Goal: Task Accomplishment & Management: Contribute content

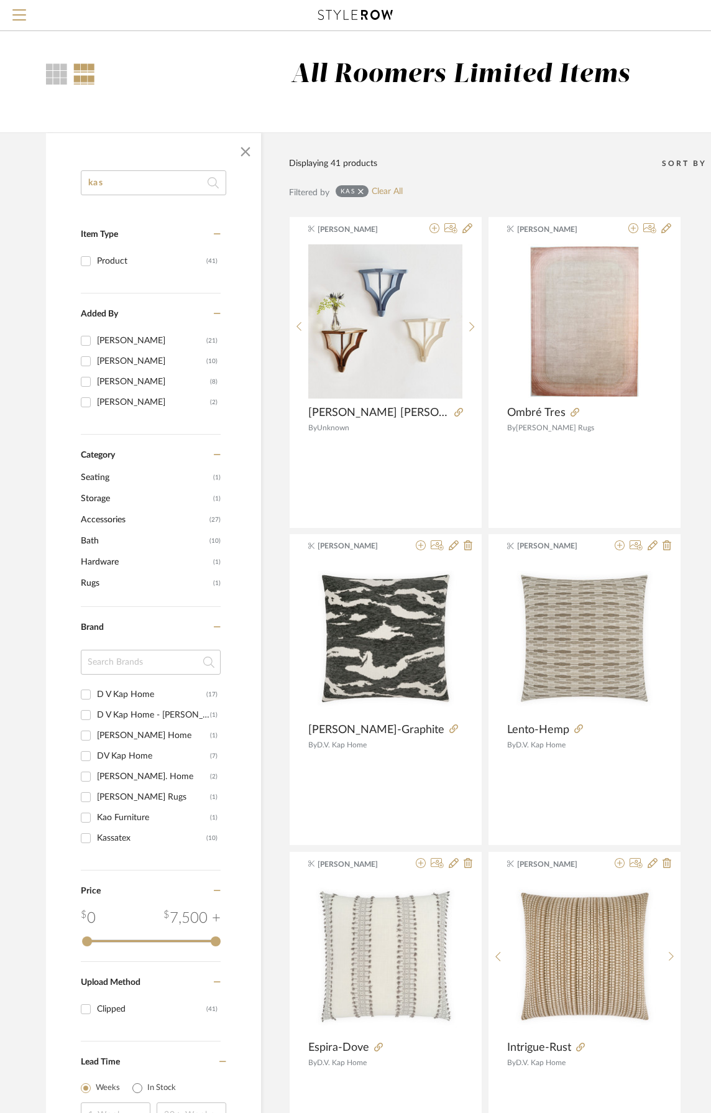
click at [216, 179] on icon at bounding box center [213, 182] width 11 height 25
click at [237, 155] on span "button" at bounding box center [246, 152] width 30 height 30
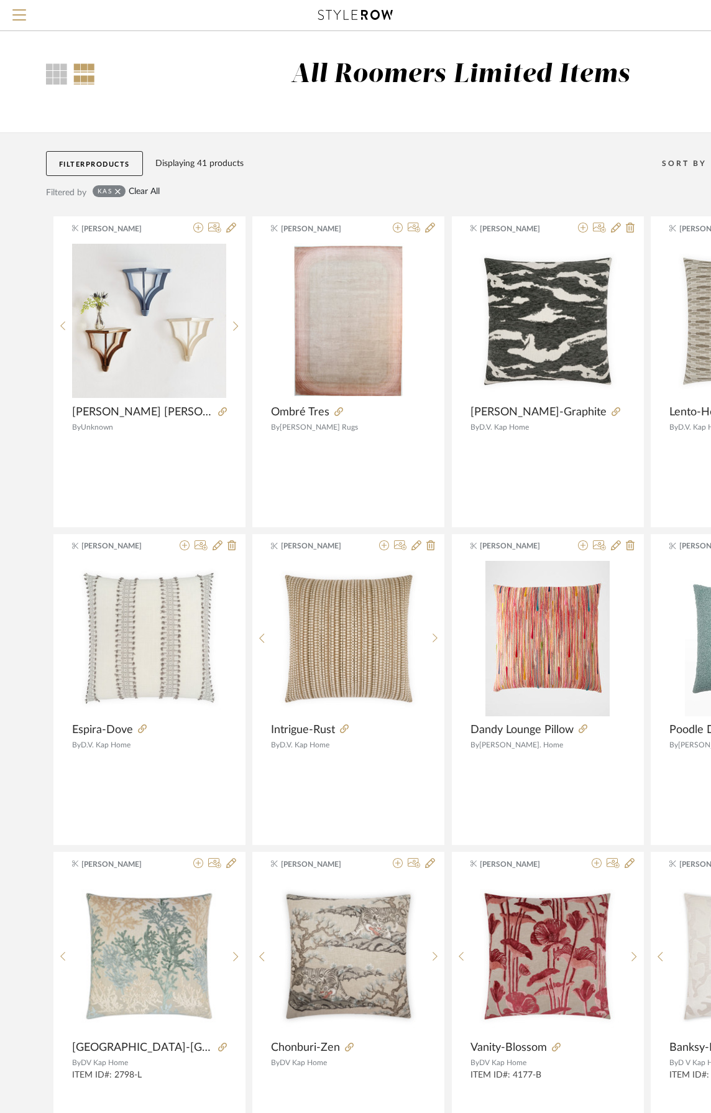
click at [143, 190] on link "Clear All" at bounding box center [144, 192] width 31 height 11
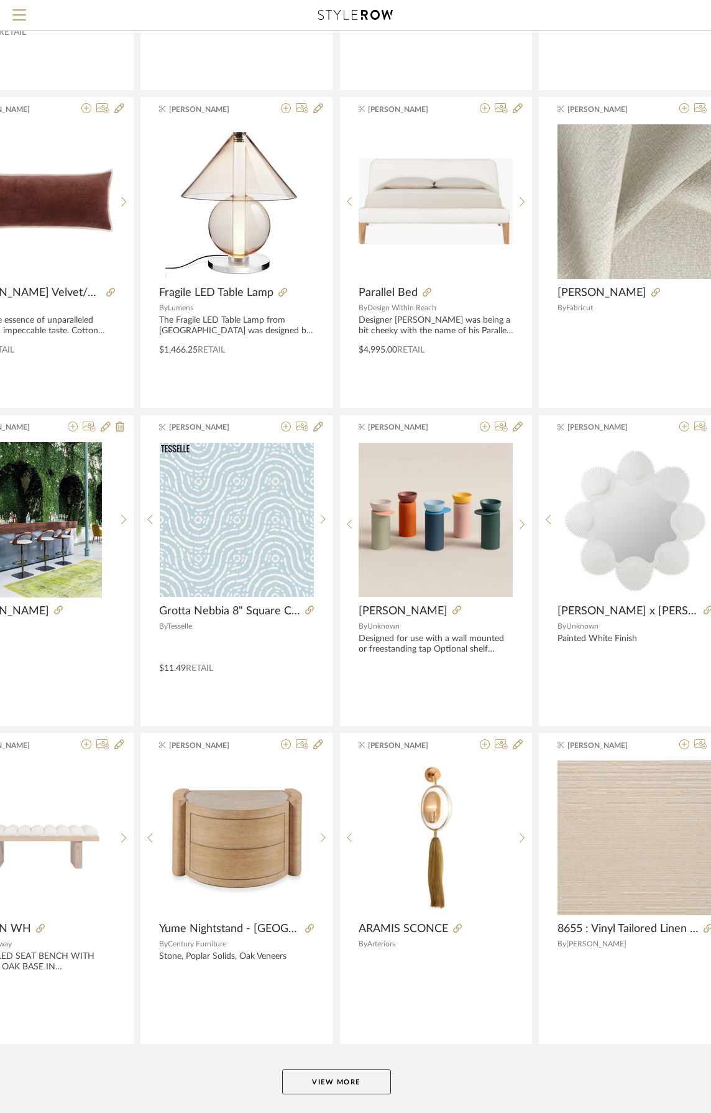
scroll to position [2063, 112]
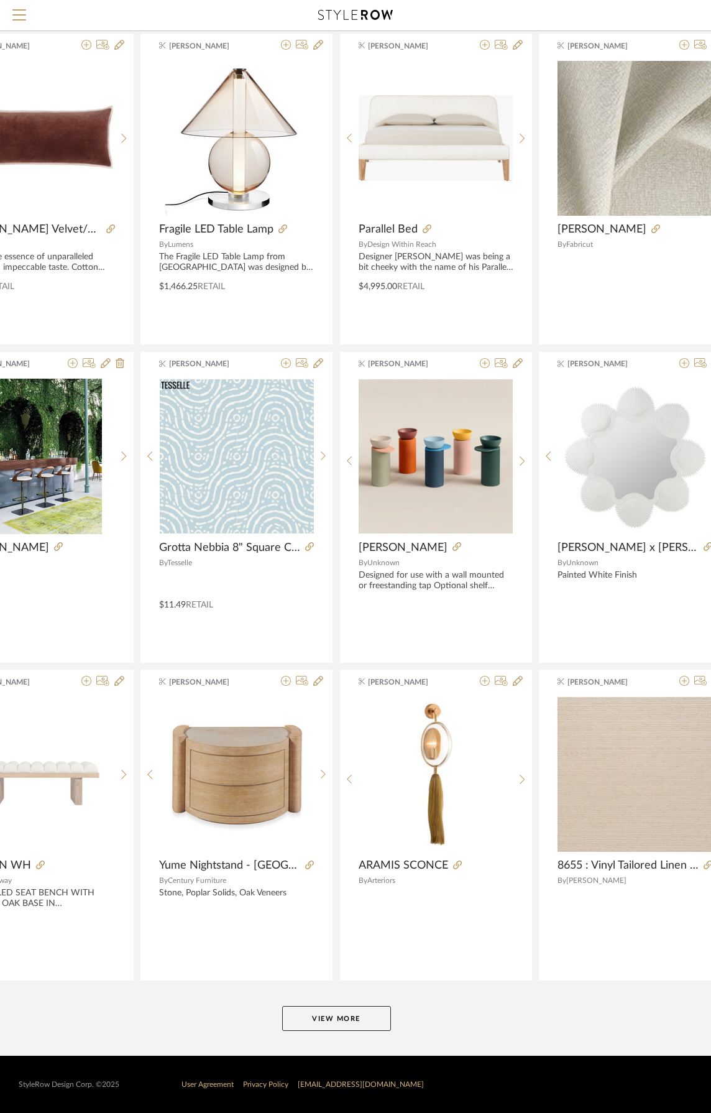
click at [373, 1026] on button "View More" at bounding box center [336, 1018] width 109 height 25
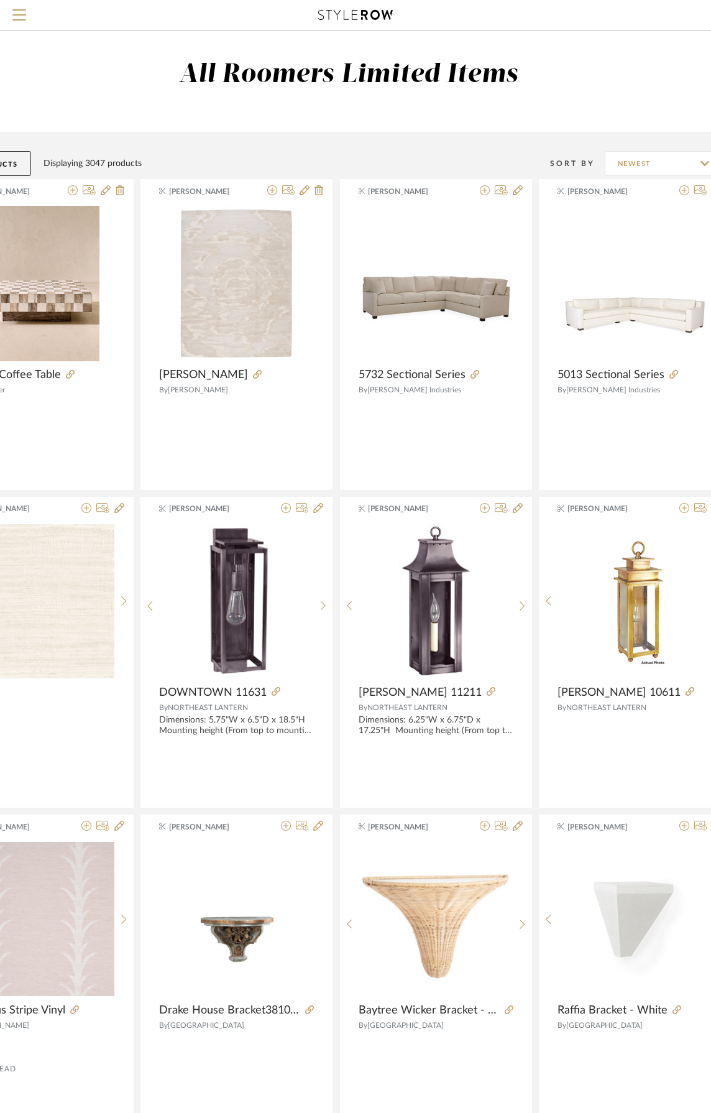
scroll to position [0, 0]
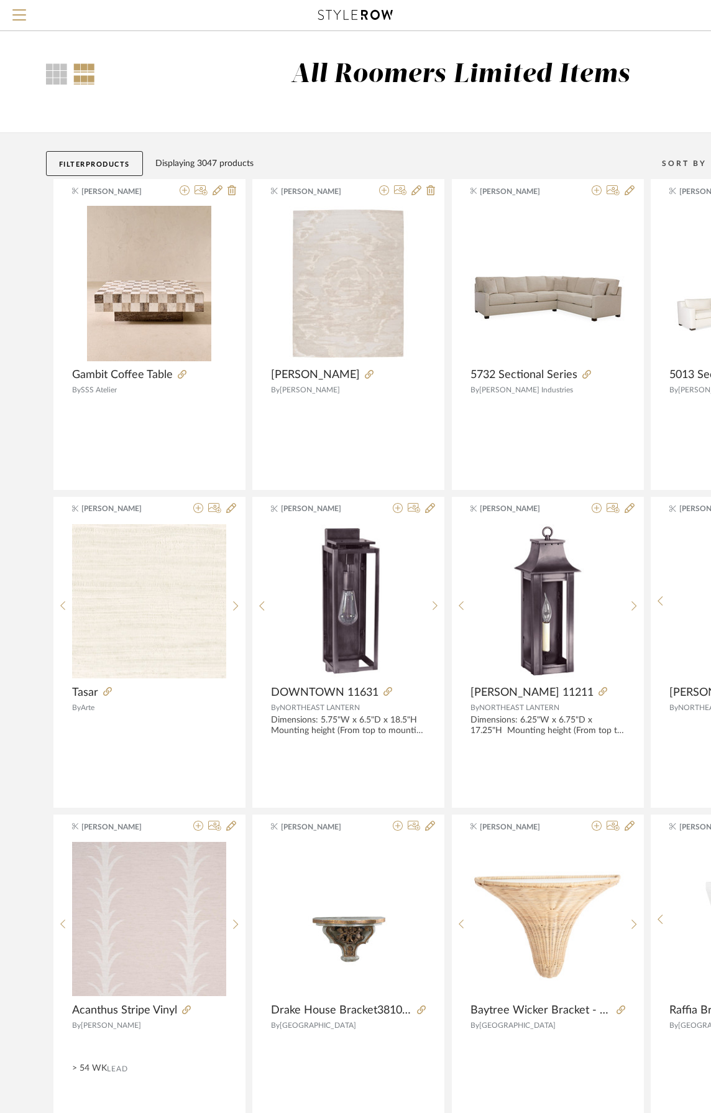
click at [97, 164] on span "Products" at bounding box center [108, 164] width 44 height 7
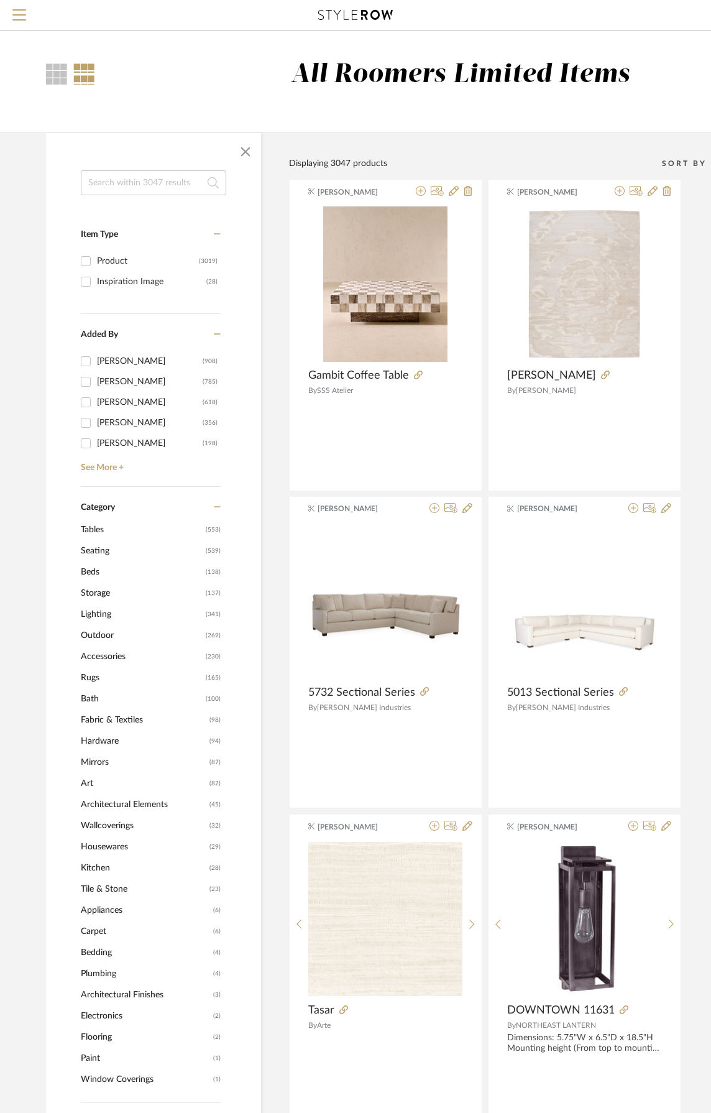
click at [208, 553] on span "(539)" at bounding box center [213, 551] width 15 height 20
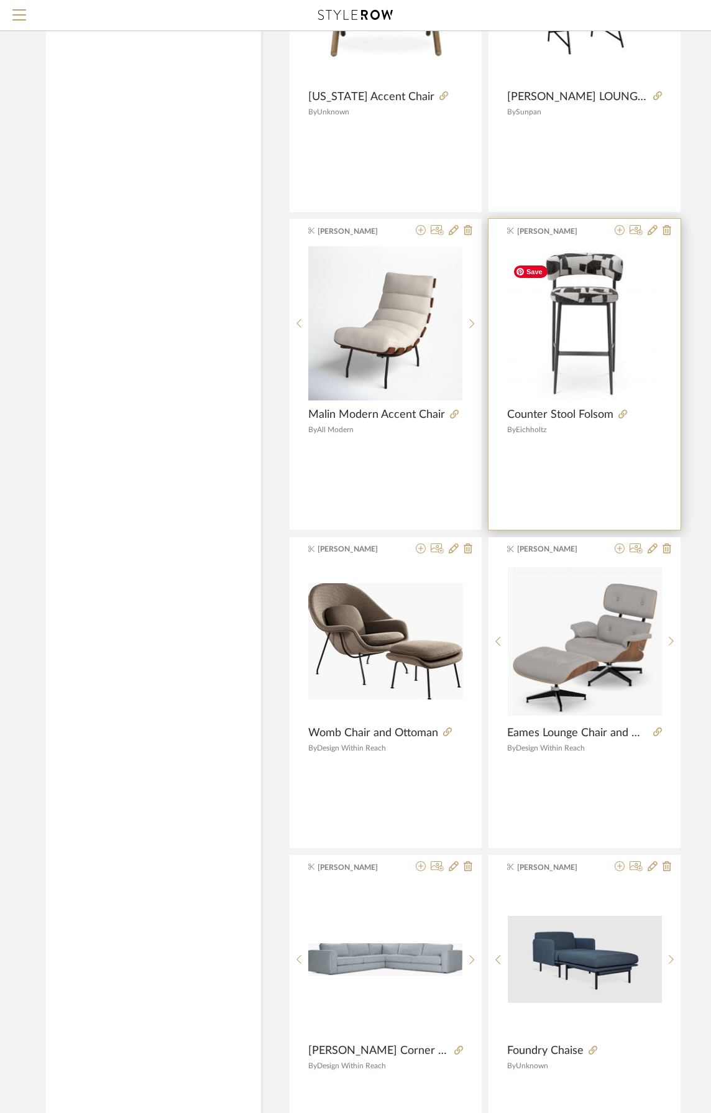
scroll to position [3233, 0]
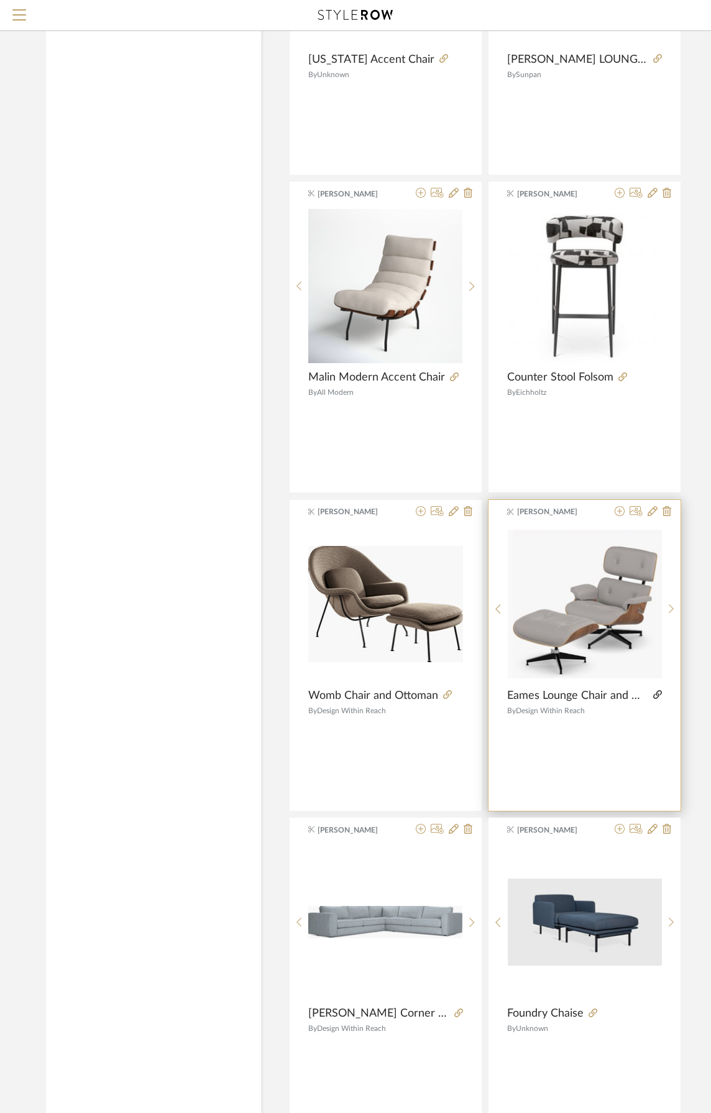
click at [655, 699] on icon at bounding box center [657, 694] width 9 height 9
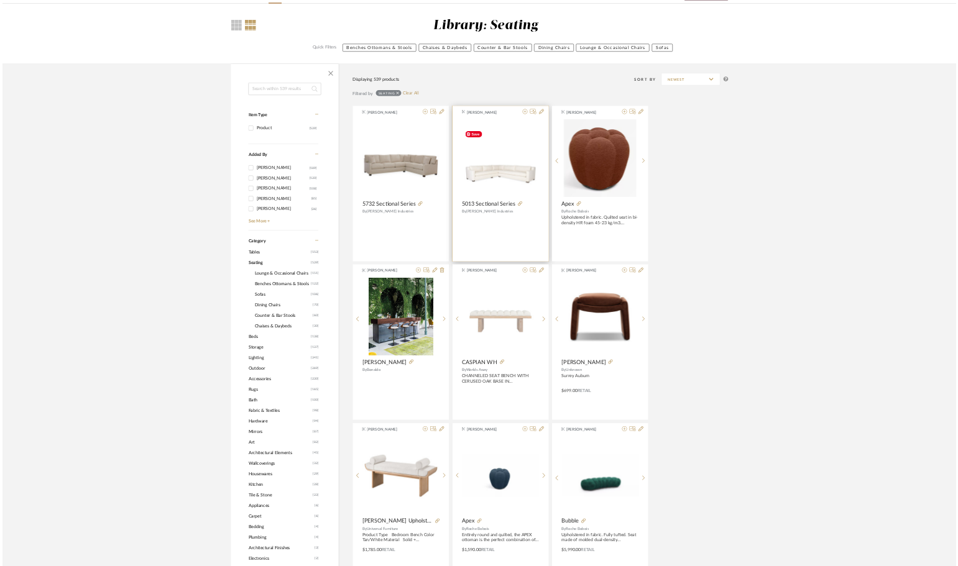
scroll to position [0, 0]
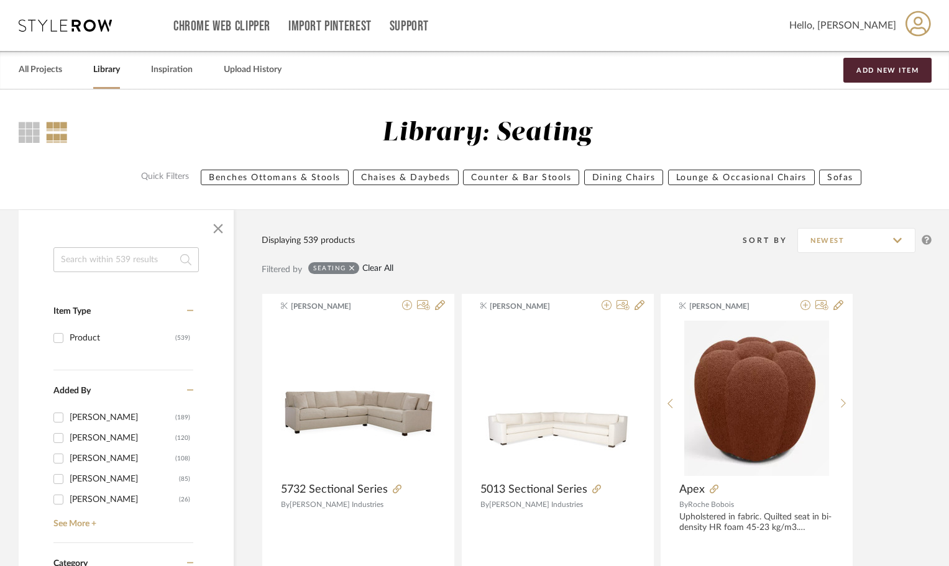
click at [377, 267] on link "Clear All" at bounding box center [377, 269] width 31 height 11
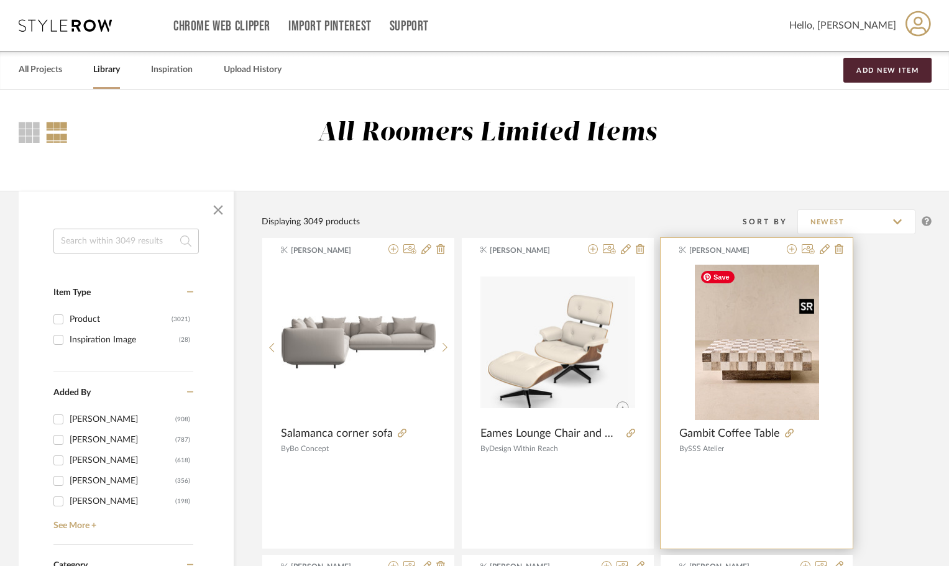
click at [711, 384] on img "0" at bounding box center [757, 342] width 124 height 155
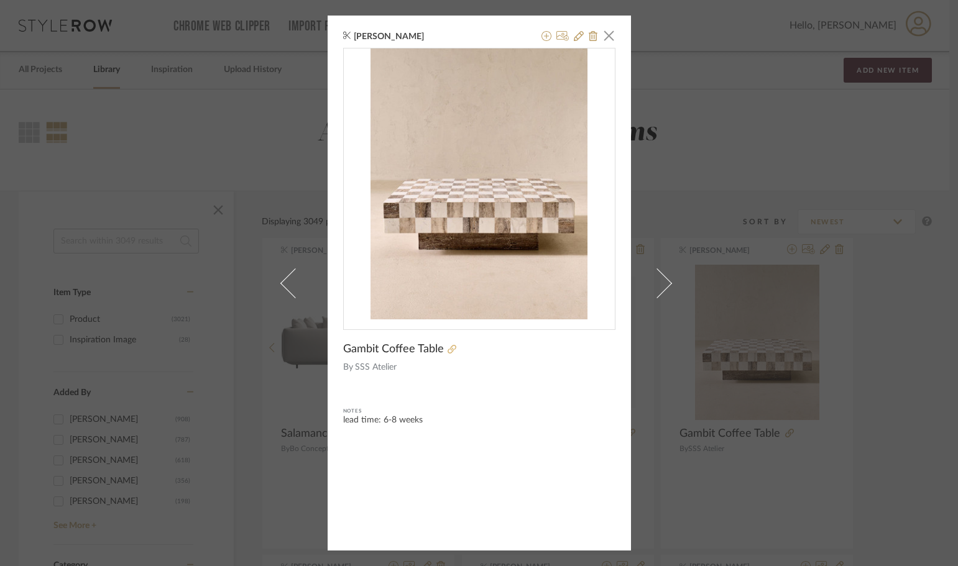
click at [448, 350] on icon at bounding box center [452, 349] width 9 height 9
click at [602, 30] on span "button" at bounding box center [609, 35] width 25 height 25
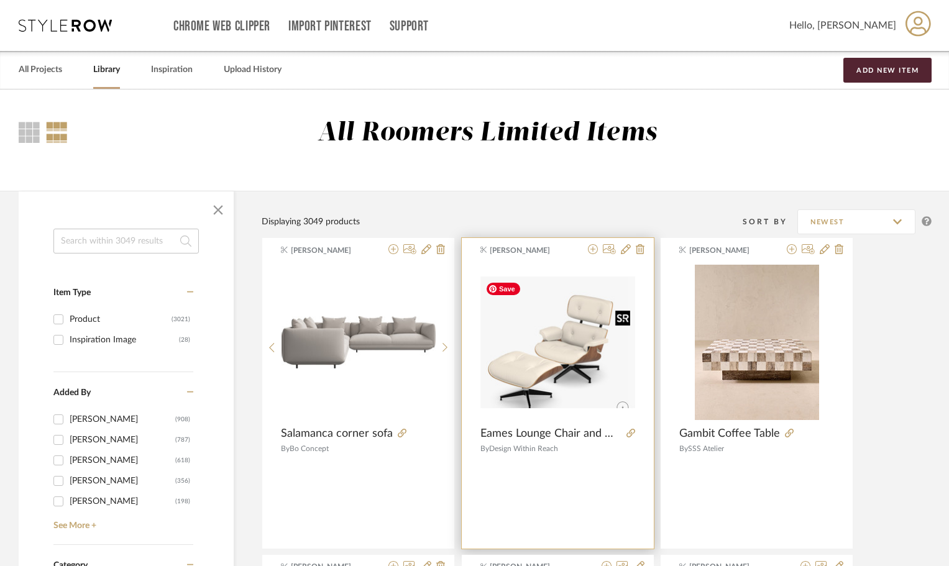
click at [567, 338] on img "0" at bounding box center [558, 343] width 155 height 132
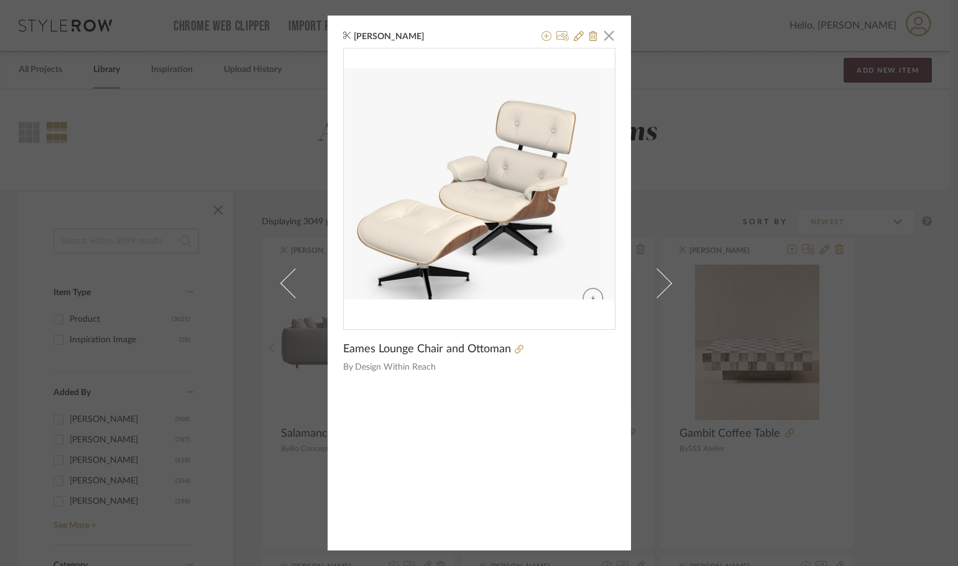
click at [420, 347] on span "Eames Lounge Chair and Ottoman" at bounding box center [427, 350] width 168 height 14
click at [604, 40] on span "button" at bounding box center [609, 35] width 25 height 25
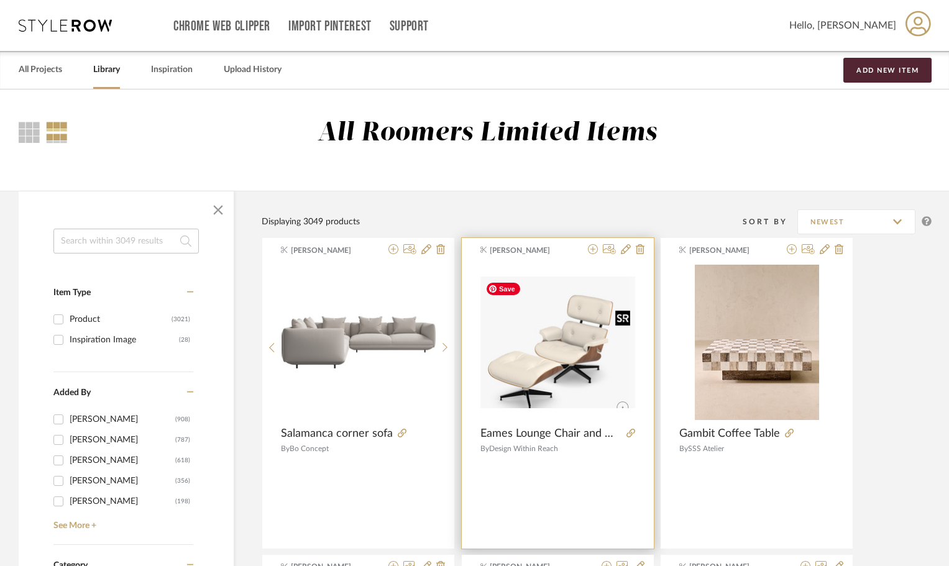
click at [587, 335] on img "0" at bounding box center [558, 343] width 155 height 132
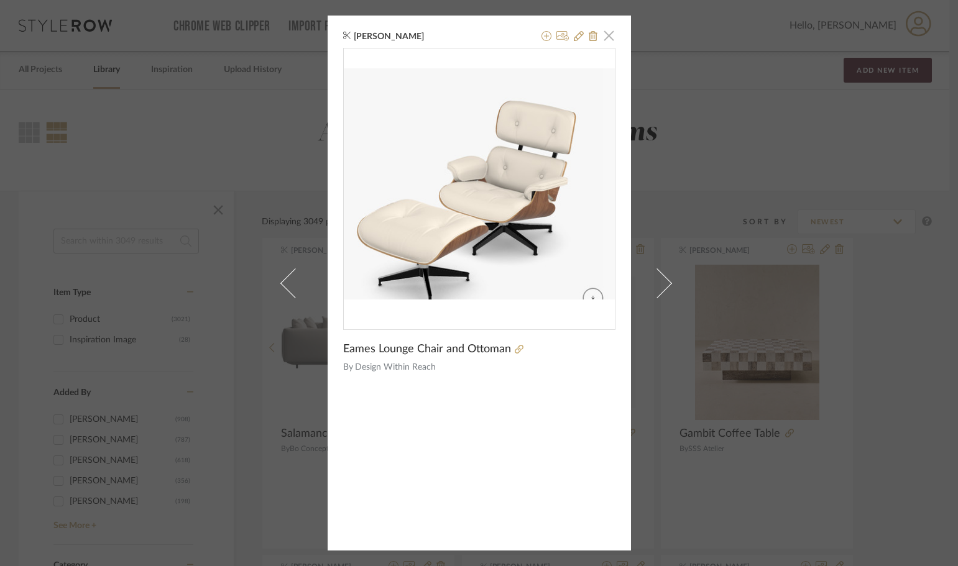
click at [607, 33] on span "button" at bounding box center [609, 35] width 25 height 25
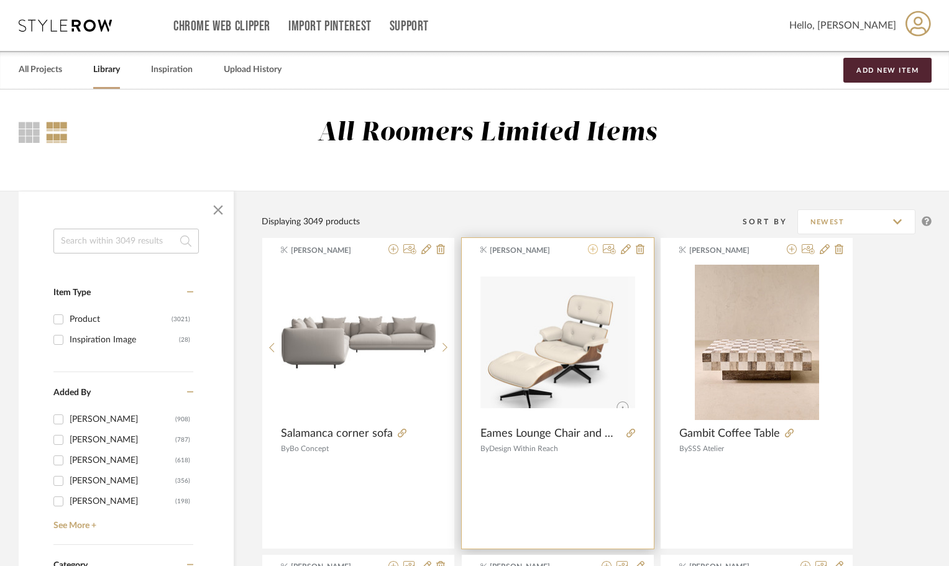
click at [596, 252] on icon at bounding box center [593, 249] width 10 height 10
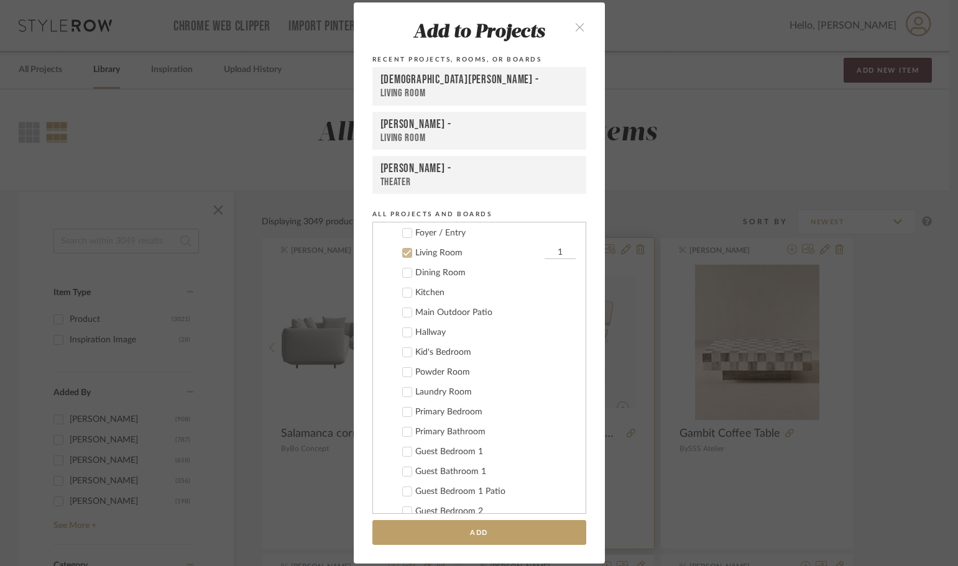
scroll to position [130, 0]
click at [583, 29] on button "close" at bounding box center [580, 26] width 37 height 25
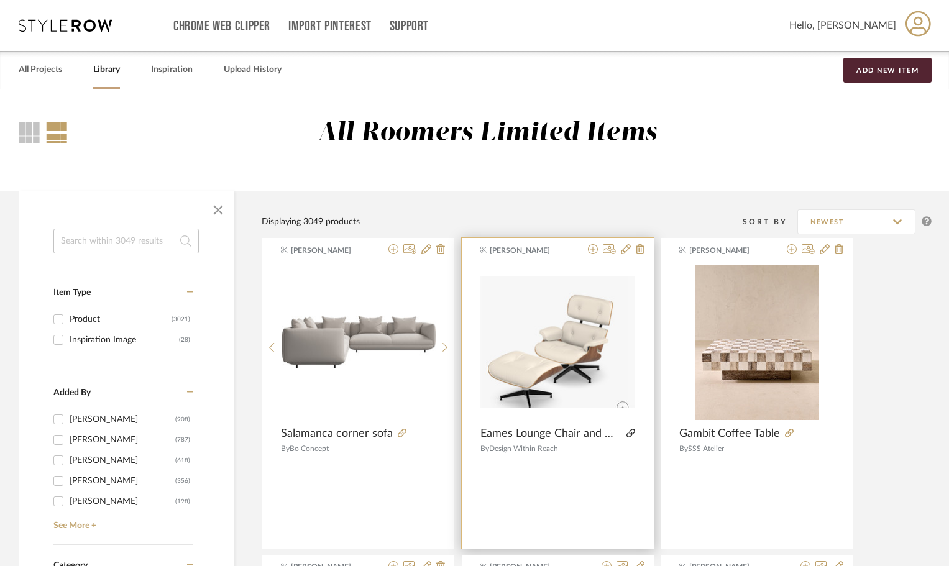
click at [627, 432] on icon at bounding box center [631, 433] width 9 height 9
click at [624, 249] on icon at bounding box center [626, 249] width 10 height 10
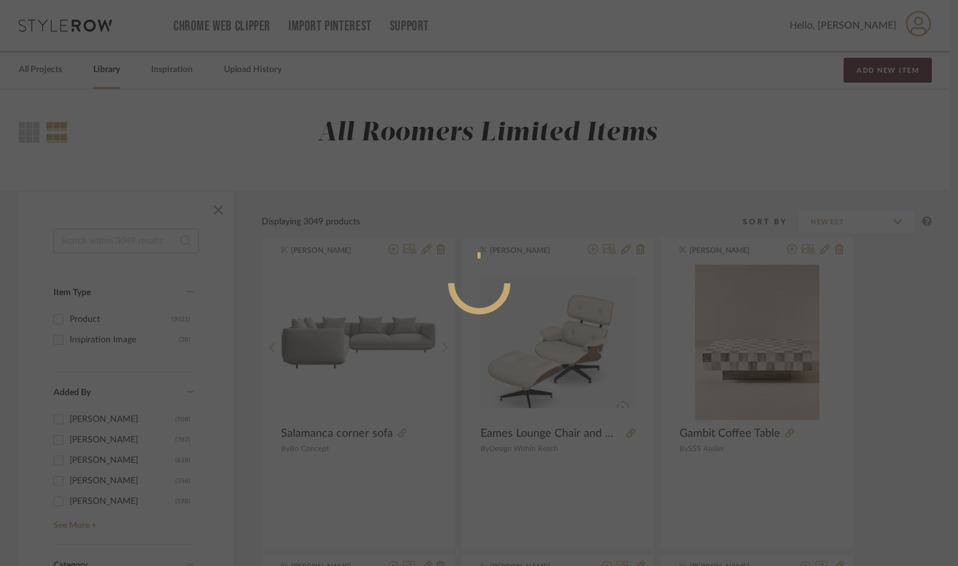
radio input "true"
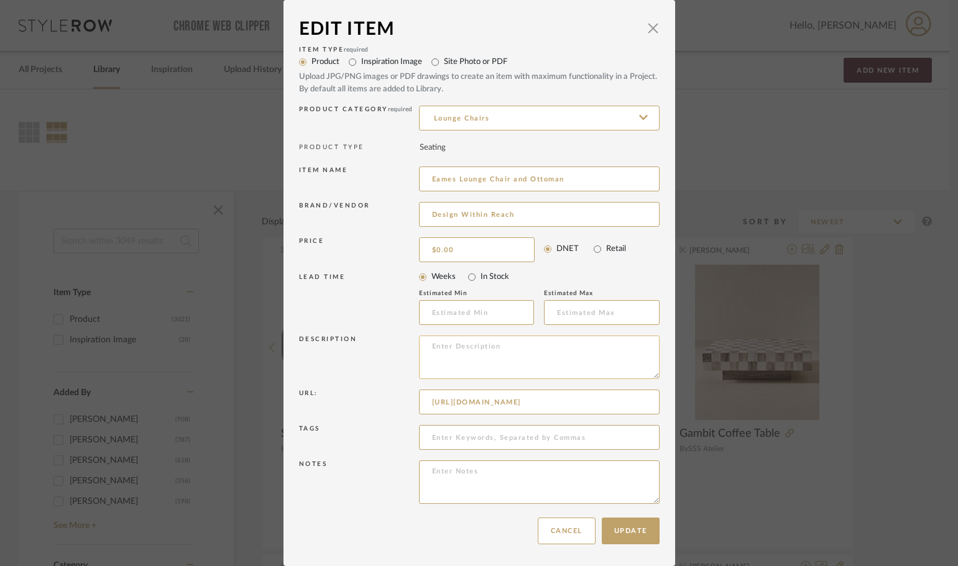
click at [522, 344] on textarea at bounding box center [539, 358] width 241 height 44
click at [472, 353] on textarea at bounding box center [539, 358] width 241 height 44
type textarea "Prone Leather - Lotus,"
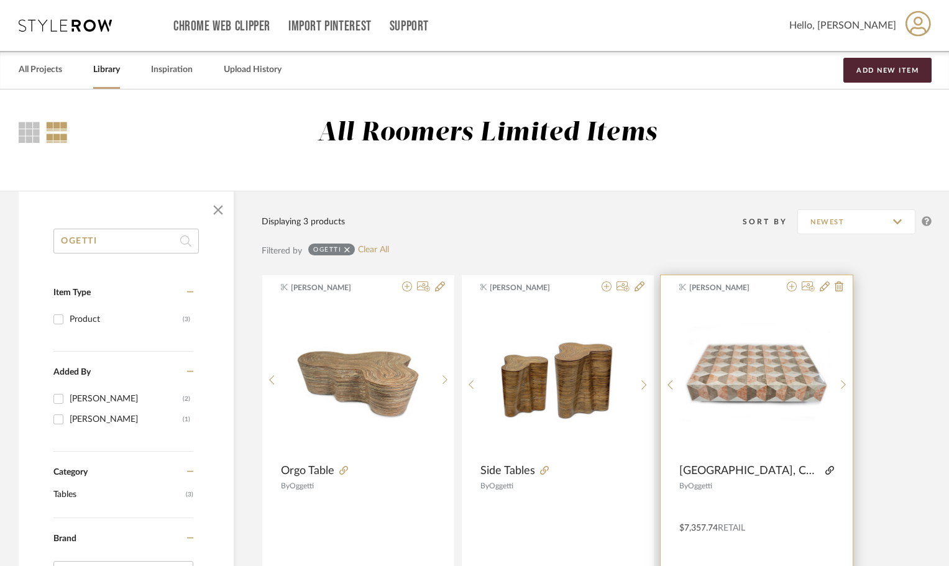
click at [830, 473] on icon at bounding box center [830, 470] width 9 height 9
